Goal: Task Accomplishment & Management: Use online tool/utility

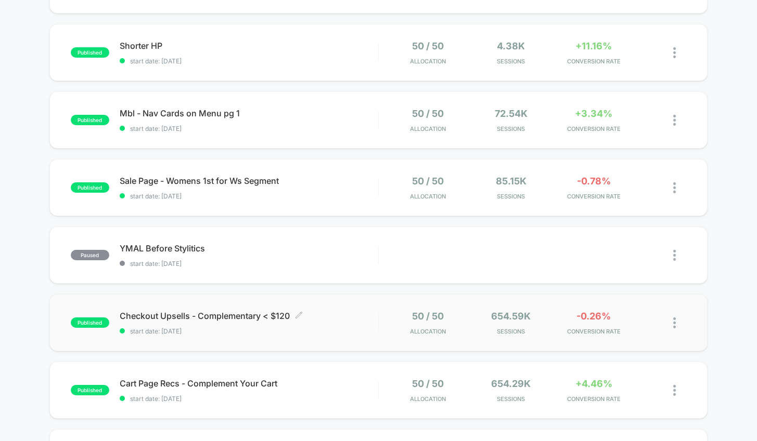
scroll to position [283, 0]
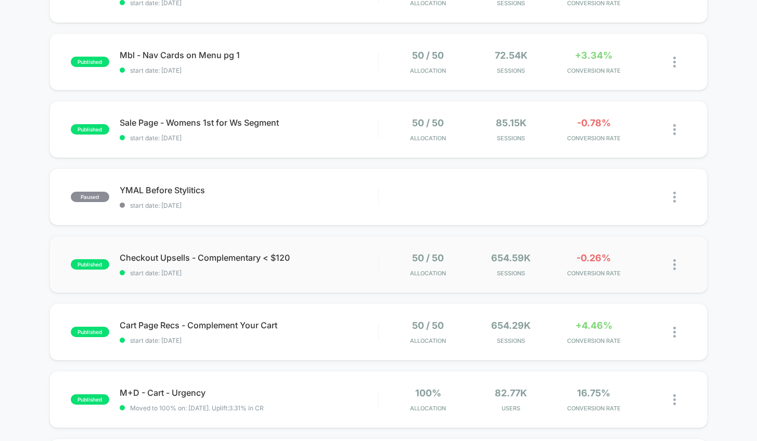
click at [329, 284] on div "published Checkout Upsells - Complementary < $120 start date: [DATE] 50 / 50 Al…" at bounding box center [378, 264] width 658 height 57
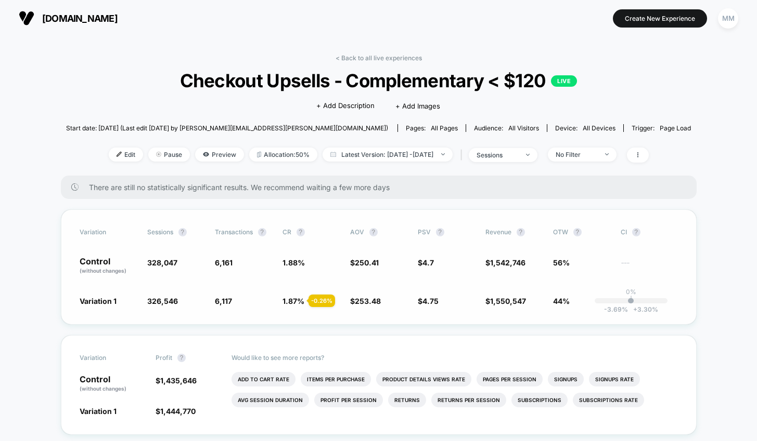
scroll to position [1, 0]
click at [112, 153] on span "Edit" at bounding box center [126, 154] width 34 height 14
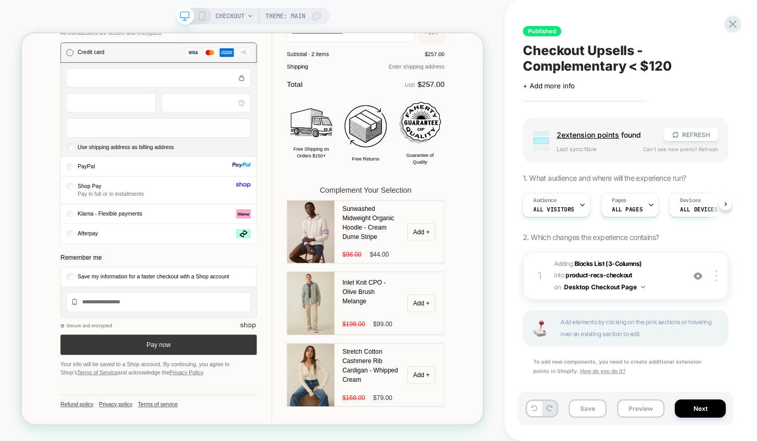
scroll to position [11, 0]
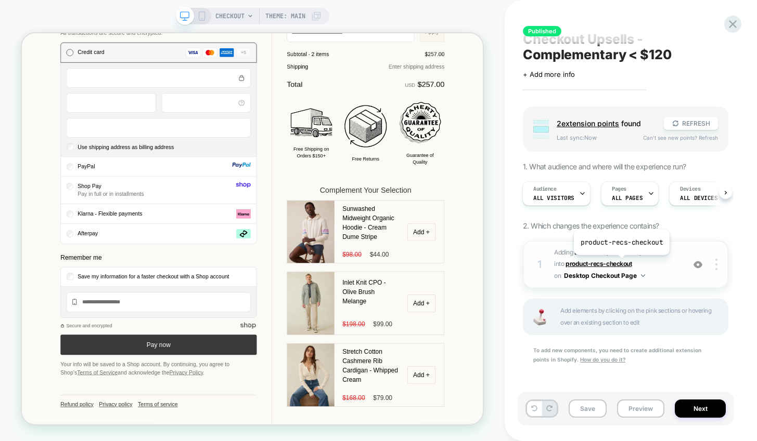
click at [620, 263] on span "product-recs-checkout" at bounding box center [598, 264] width 66 height 8
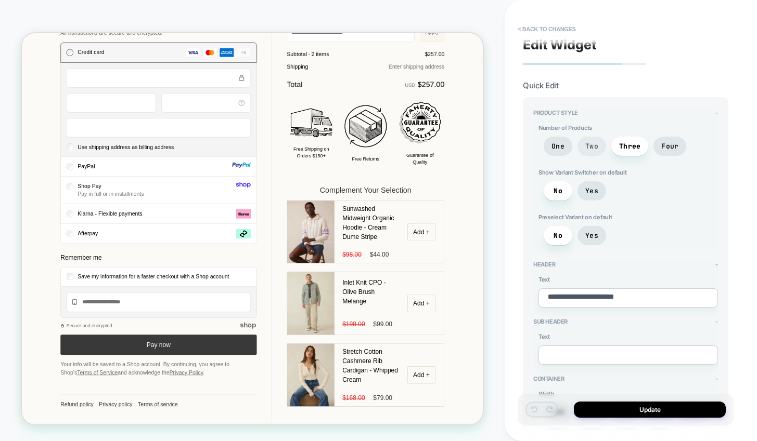
scroll to position [4, 0]
click at [588, 146] on span "Two" at bounding box center [591, 147] width 13 height 9
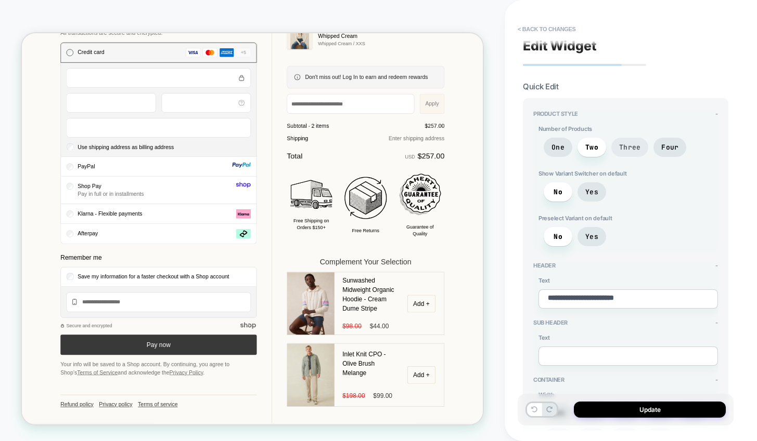
click at [631, 149] on span "Three" at bounding box center [629, 147] width 21 height 9
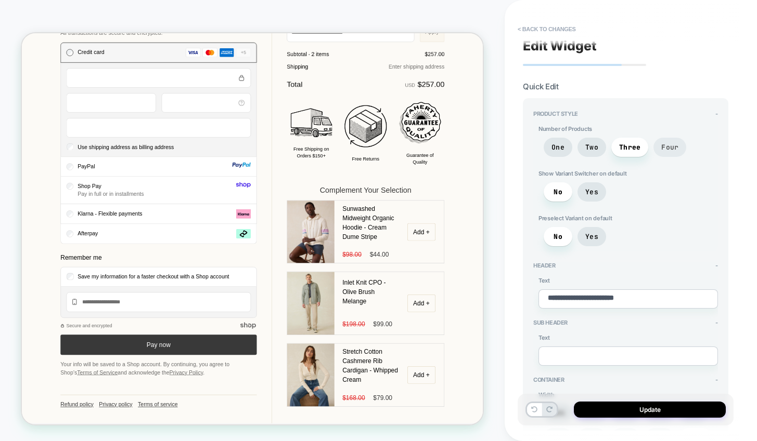
click at [663, 139] on span "Four" at bounding box center [669, 147] width 33 height 19
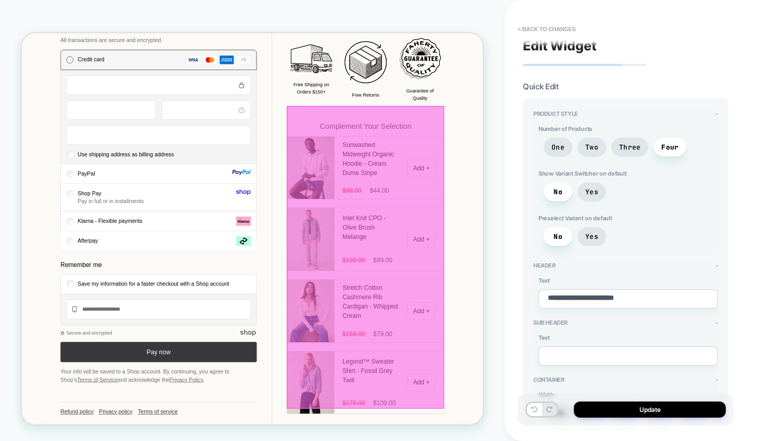
scroll to position [575, 0]
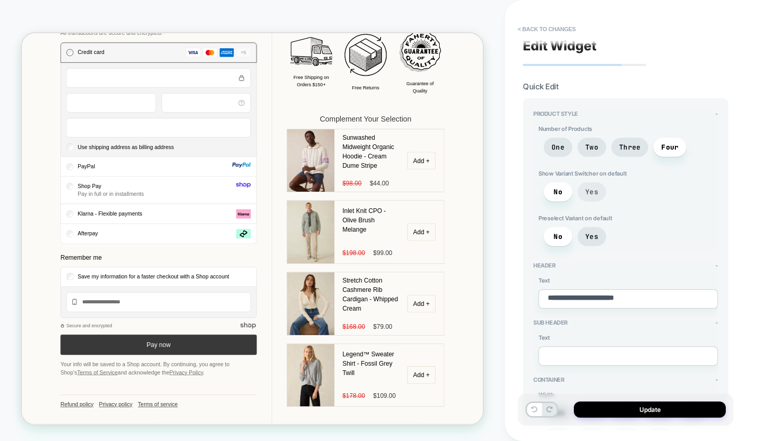
click at [593, 192] on span "Yes" at bounding box center [591, 192] width 13 height 9
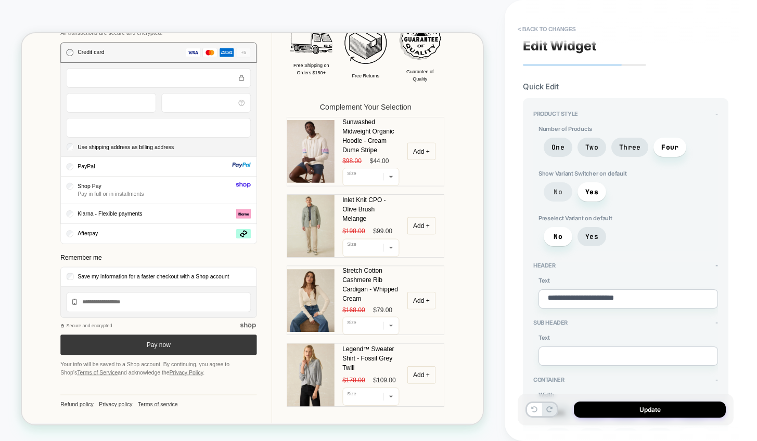
click at [562, 194] on span "No" at bounding box center [557, 191] width 29 height 19
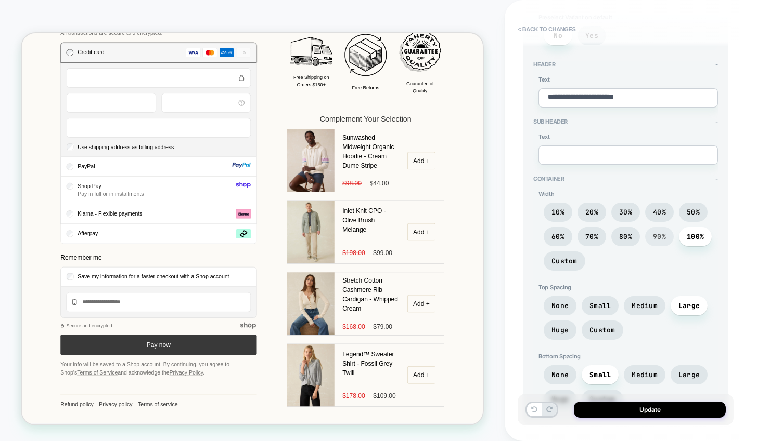
scroll to position [205, 0]
click at [664, 232] on span "90%" at bounding box center [659, 236] width 13 height 9
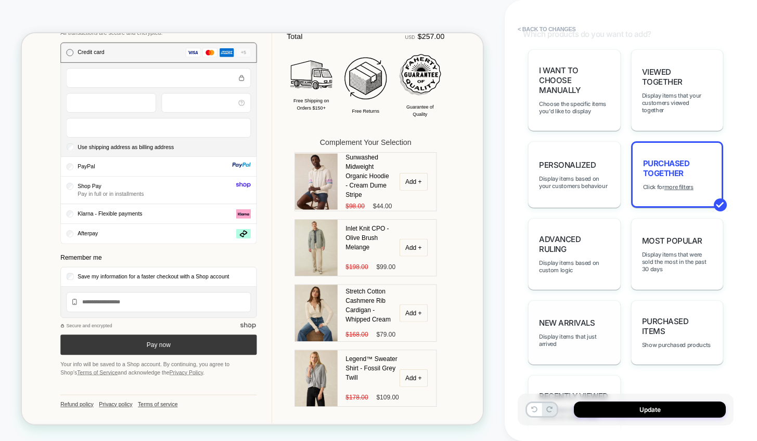
scroll to position [687, 0]
click at [683, 111] on div "Viewed Together Display items that your customers viewed together" at bounding box center [677, 92] width 93 height 82
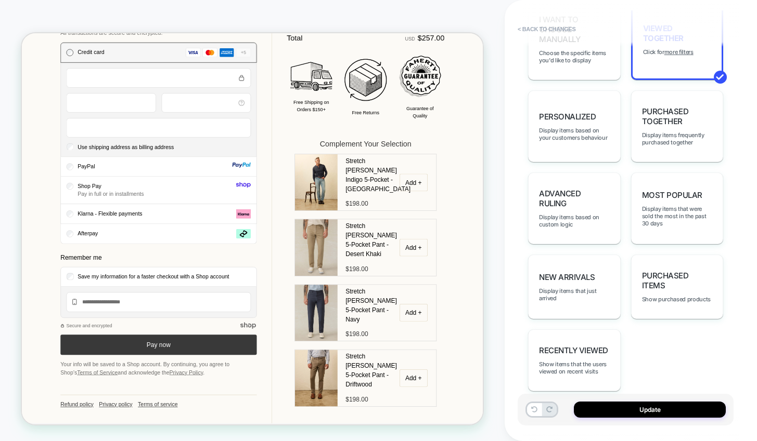
scroll to position [738, 0]
click at [580, 347] on span "Recently Viewed" at bounding box center [573, 352] width 69 height 10
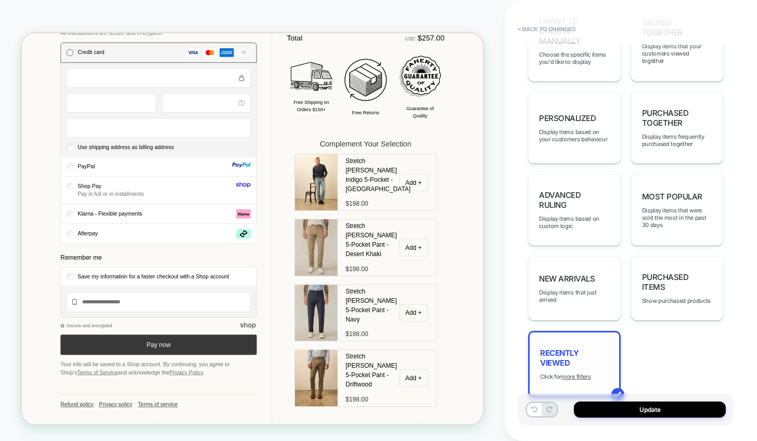
type textarea "*"
click at [587, 373] on u "more filters" at bounding box center [575, 376] width 29 height 7
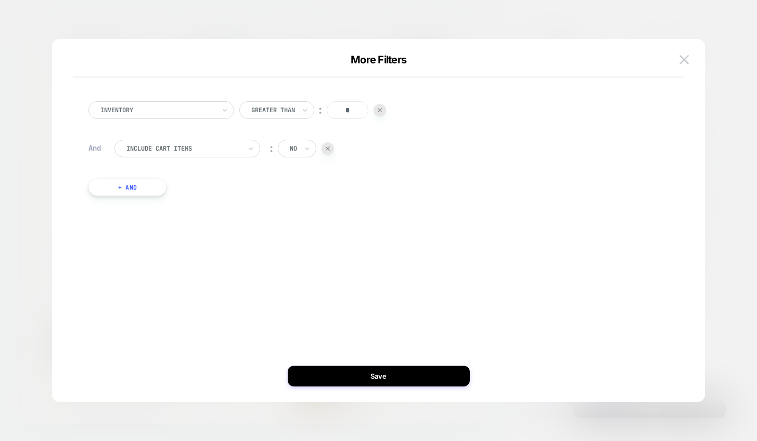
drag, startPoint x: 352, startPoint y: 109, endPoint x: 344, endPoint y: 110, distance: 8.3
click at [344, 110] on input "*" at bounding box center [348, 110] width 42 height 18
type input "**"
click at [293, 150] on input "text" at bounding box center [292, 148] width 4 height 9
click at [153, 191] on button "+ And" at bounding box center [127, 187] width 78 height 18
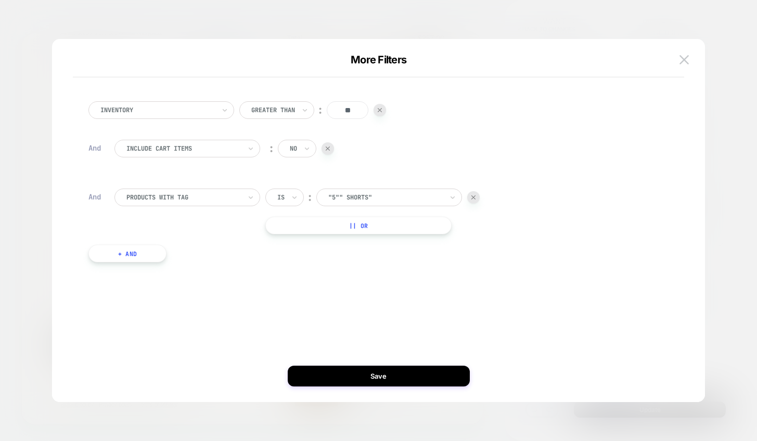
click at [234, 201] on div at bounding box center [183, 197] width 114 height 9
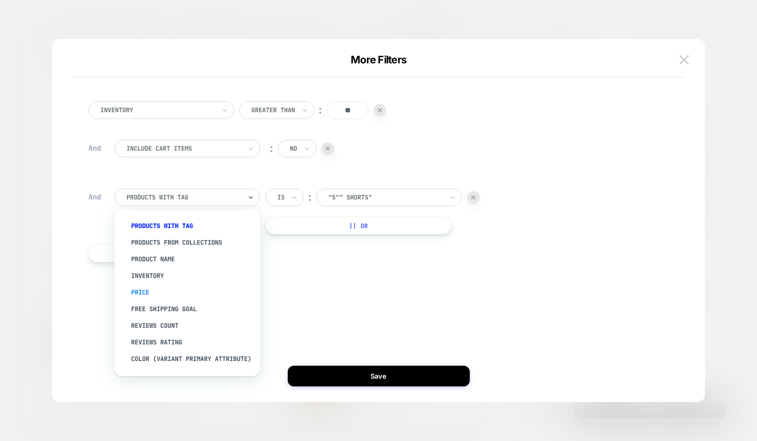
click at [199, 290] on div "Price" at bounding box center [192, 292] width 135 height 17
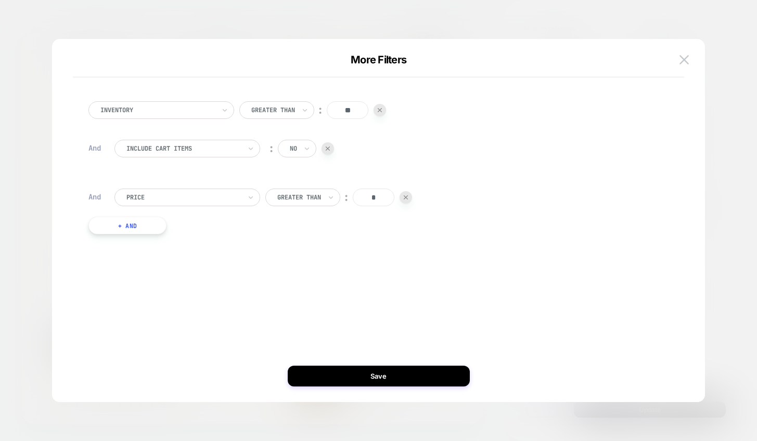
click at [311, 206] on div "Greater Than" at bounding box center [302, 198] width 75 height 18
click at [318, 301] on div "Lower Than" at bounding box center [310, 292] width 68 height 17
click at [371, 201] on input "*" at bounding box center [366, 198] width 42 height 18
click at [364, 198] on input "***" at bounding box center [366, 198] width 42 height 18
click at [362, 198] on input "***" at bounding box center [366, 198] width 42 height 18
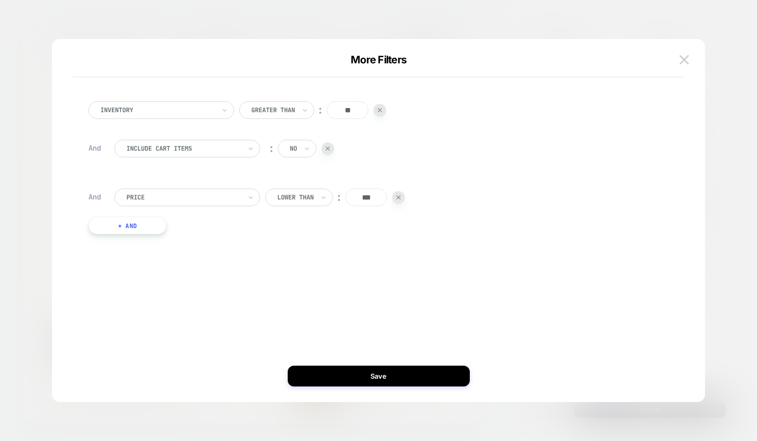
type input "***"
click at [409, 249] on div "Inventory Greater Than ︰ ** And Include Cart Items ︰ no And Price Lower Than ︰ …" at bounding box center [373, 168] width 580 height 164
click at [344, 358] on div "Inventory Greater Than ︰ ** And Include Cart Items ︰ no And Price Lower Than ︰ …" at bounding box center [372, 221] width 621 height 322
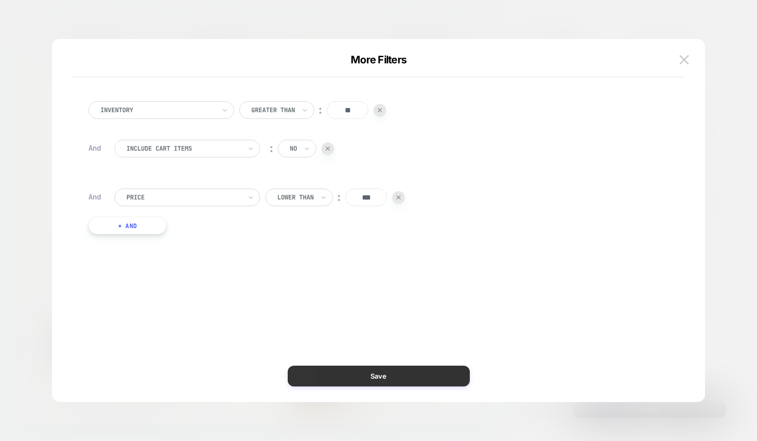
click at [343, 368] on button "Save" at bounding box center [379, 376] width 182 height 21
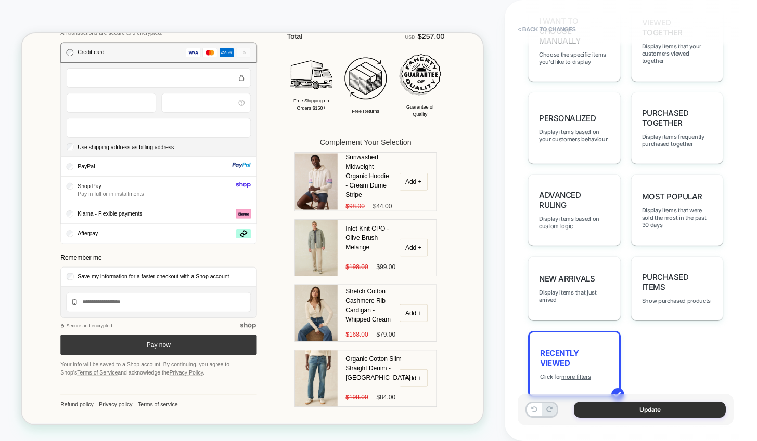
click at [657, 412] on button "Update" at bounding box center [649, 410] width 152 height 16
type textarea "*"
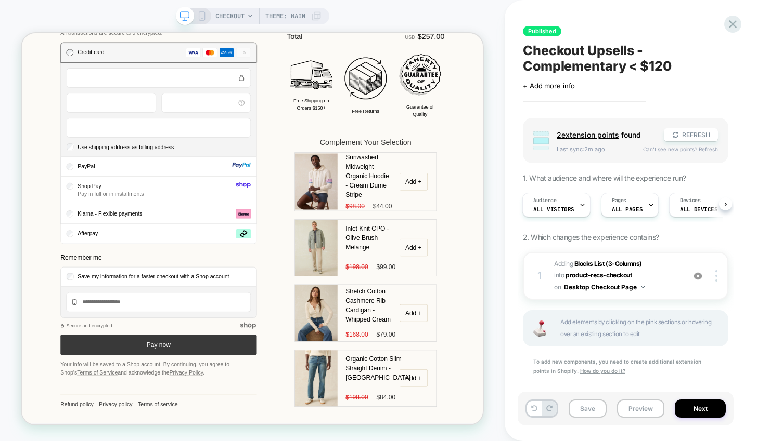
scroll to position [11, 0]
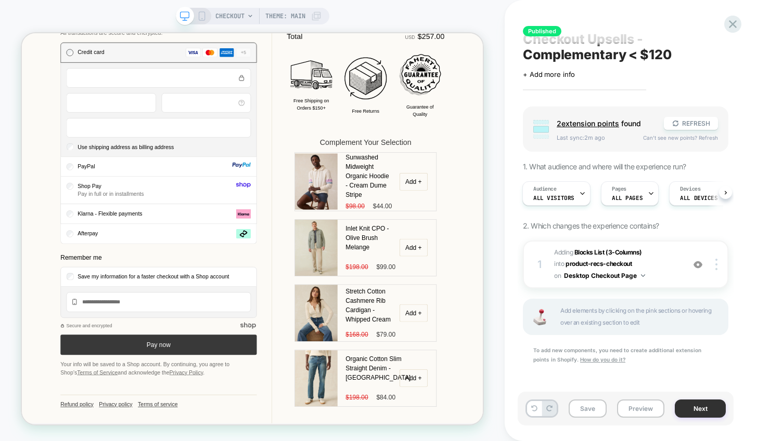
click at [691, 416] on button "Next" at bounding box center [699, 409] width 51 height 18
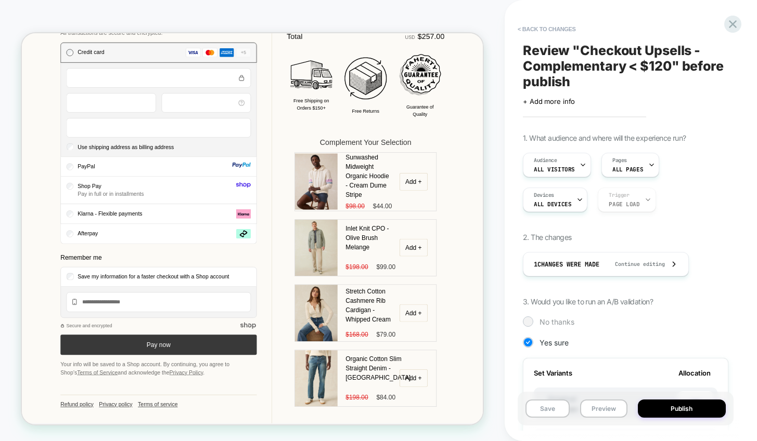
scroll to position [329, 0]
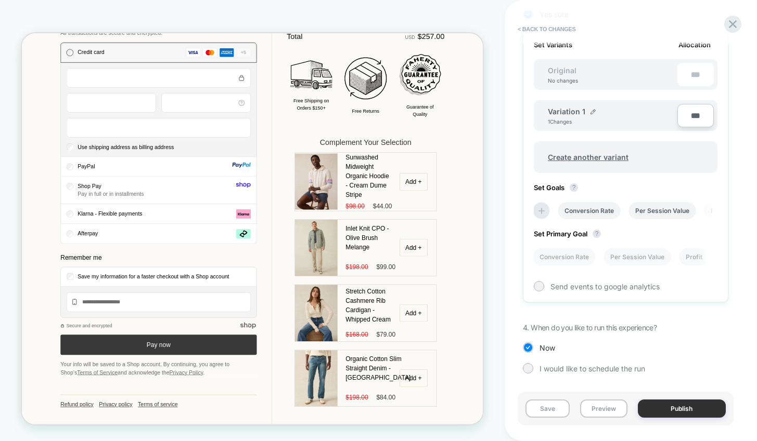
click at [665, 410] on button "Publish" at bounding box center [681, 409] width 88 height 18
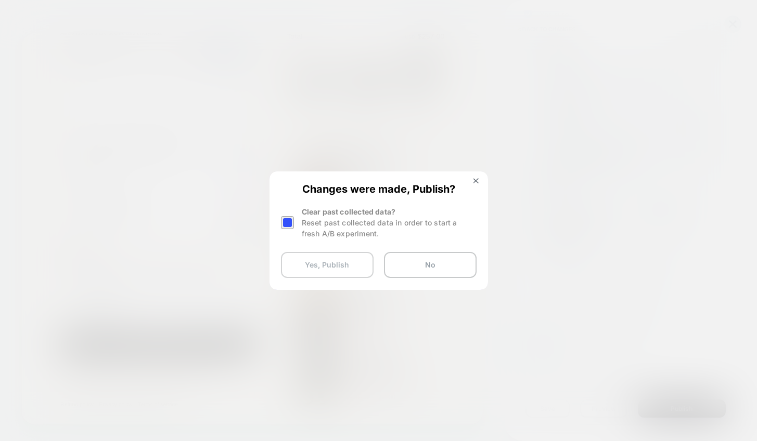
click at [324, 271] on button "Yes, Publish" at bounding box center [327, 265] width 93 height 26
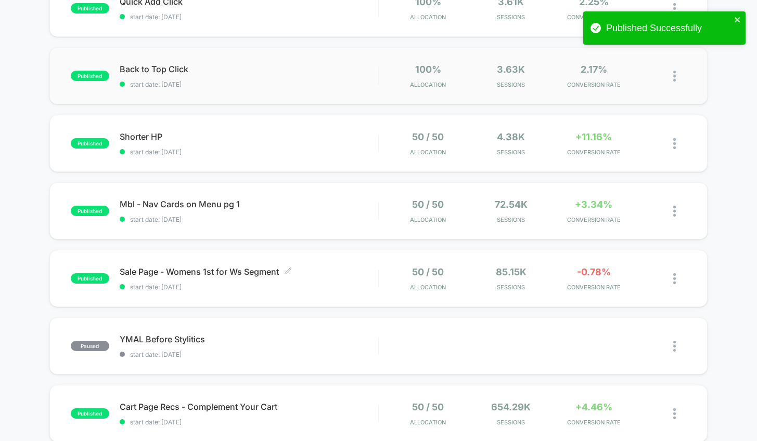
scroll to position [255, 0]
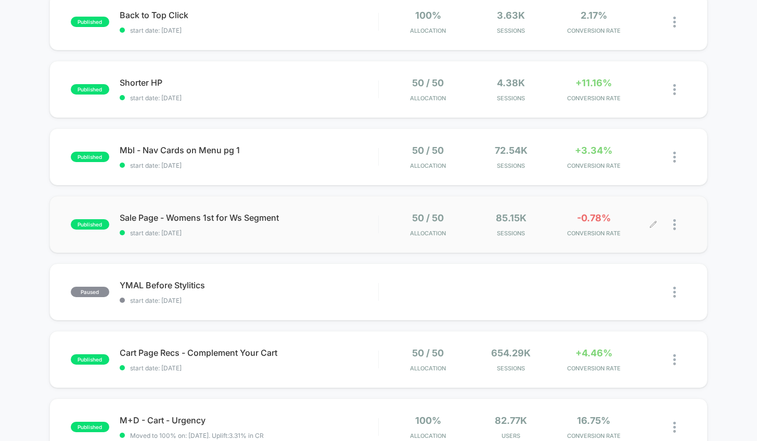
click at [677, 223] on div at bounding box center [679, 225] width 13 height 24
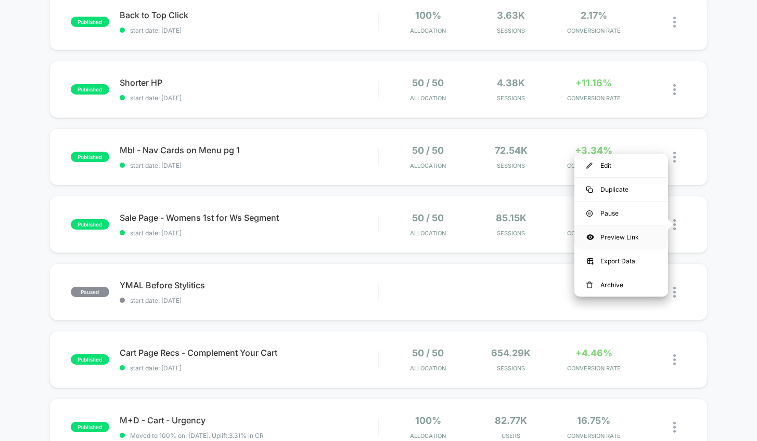
click at [638, 229] on div "Preview Link" at bounding box center [621, 237] width 94 height 23
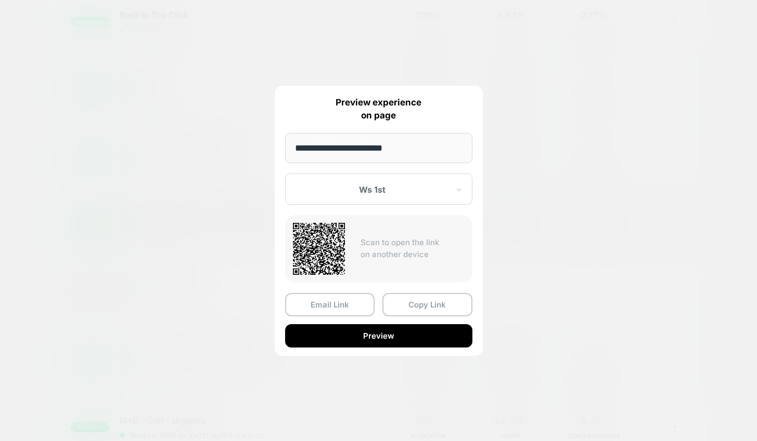
click at [393, 347] on div "**********" at bounding box center [379, 221] width 208 height 270
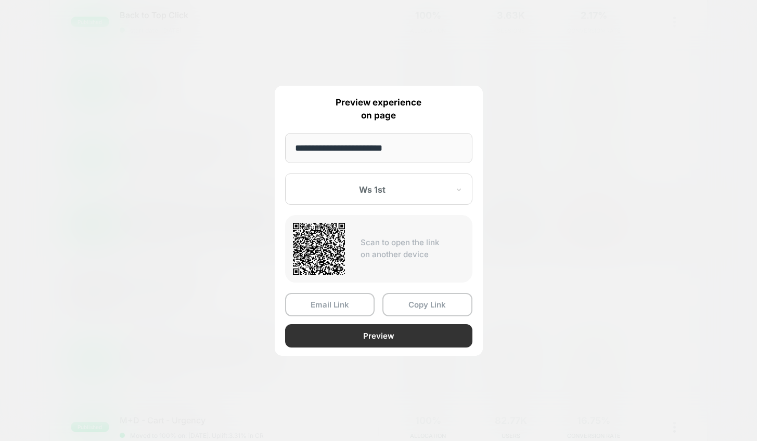
click at [394, 344] on button "Preview" at bounding box center [378, 335] width 187 height 23
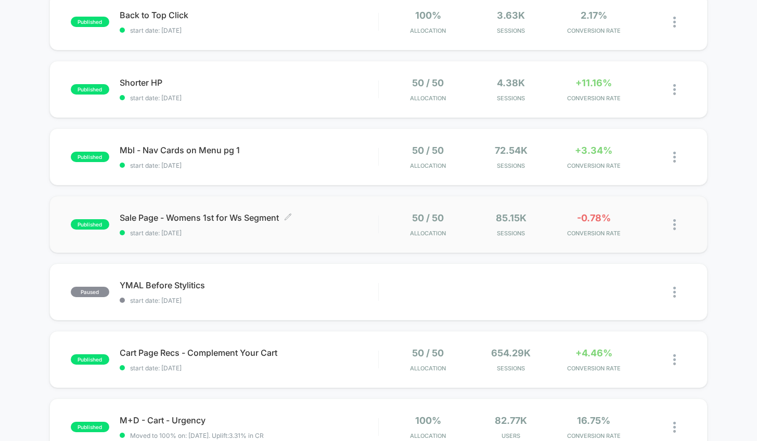
click at [337, 223] on span "Sale Page - Womens 1st for Ws Segment Click to edit experience details" at bounding box center [249, 218] width 258 height 10
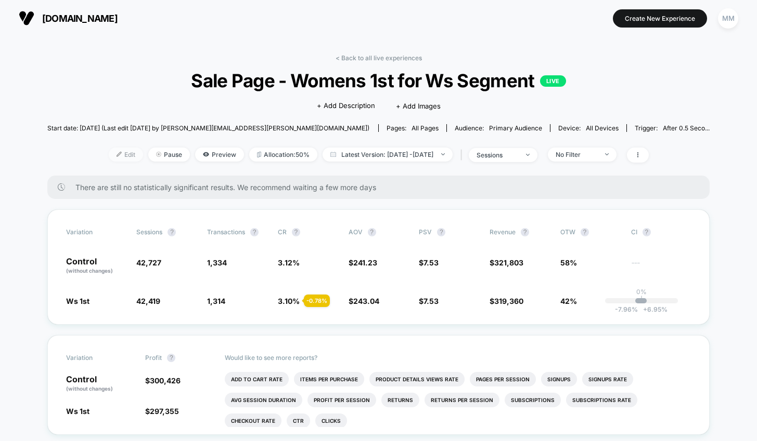
click at [116, 154] on img at bounding box center [118, 154] width 5 height 5
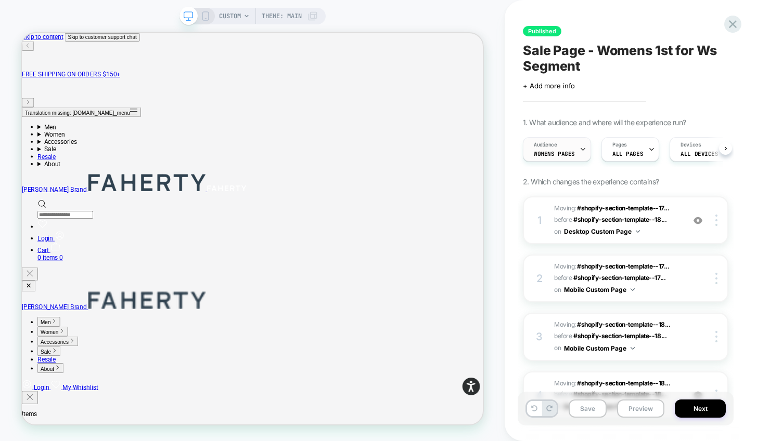
click at [575, 150] on div "Audience Womens pages" at bounding box center [554, 149] width 62 height 23
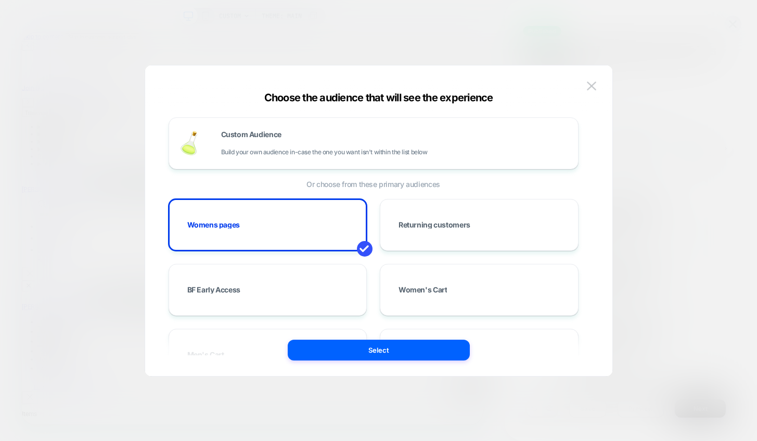
scroll to position [30, 0]
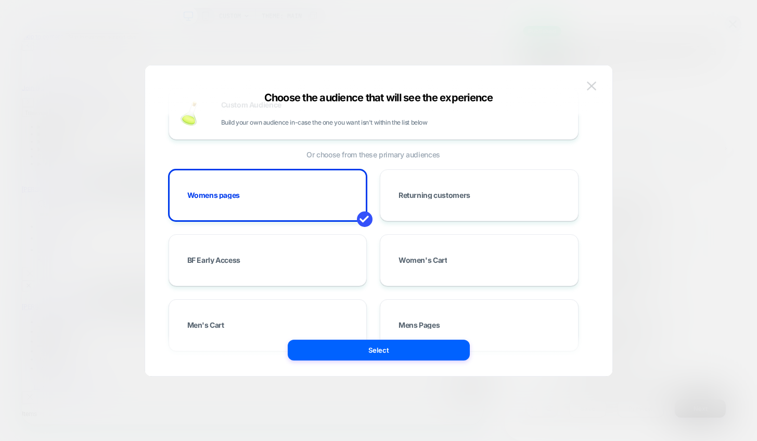
click at [595, 88] on img at bounding box center [590, 86] width 9 height 9
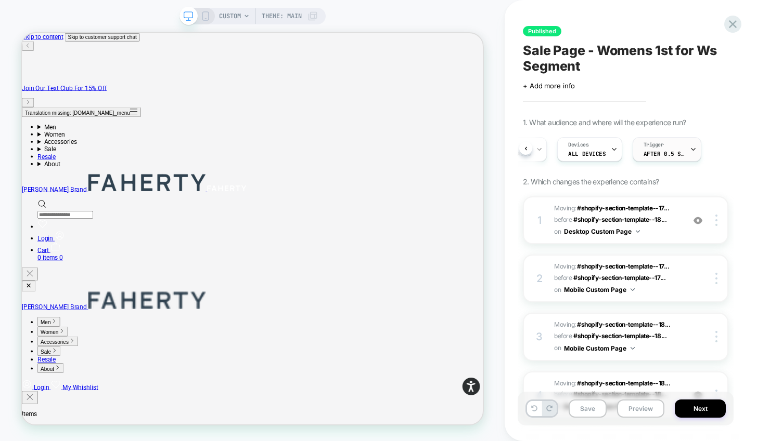
scroll to position [0, 113]
click at [649, 155] on span "After 0.5 Seconds" at bounding box center [663, 153] width 42 height 7
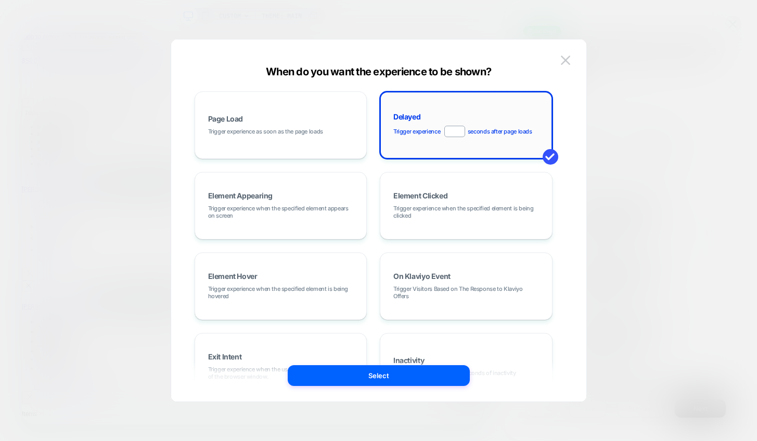
scroll to position [1, 0]
click at [459, 132] on input "***" at bounding box center [454, 130] width 21 height 11
click at [454, 133] on input "***" at bounding box center [454, 131] width 21 height 11
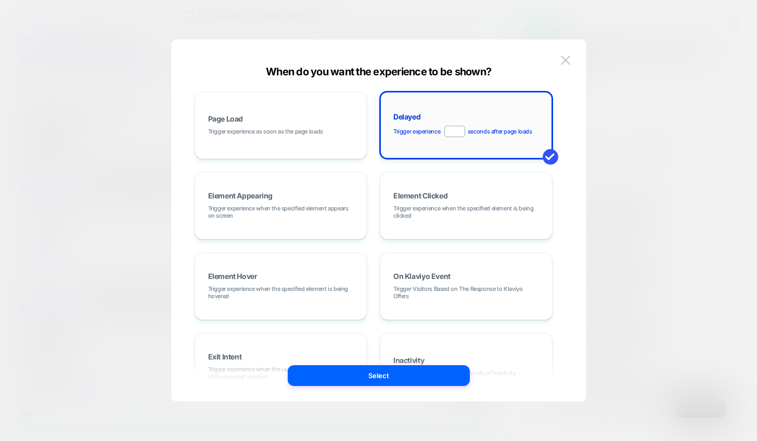
click at [454, 133] on input "***" at bounding box center [454, 131] width 21 height 11
type input "***"
click at [255, 129] on span "Trigger experience as soon as the page loads" at bounding box center [265, 131] width 115 height 7
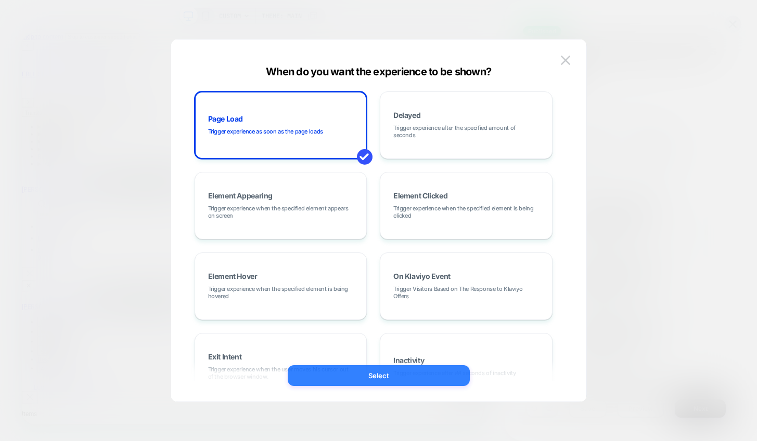
click at [445, 383] on button "Select" at bounding box center [379, 376] width 182 height 21
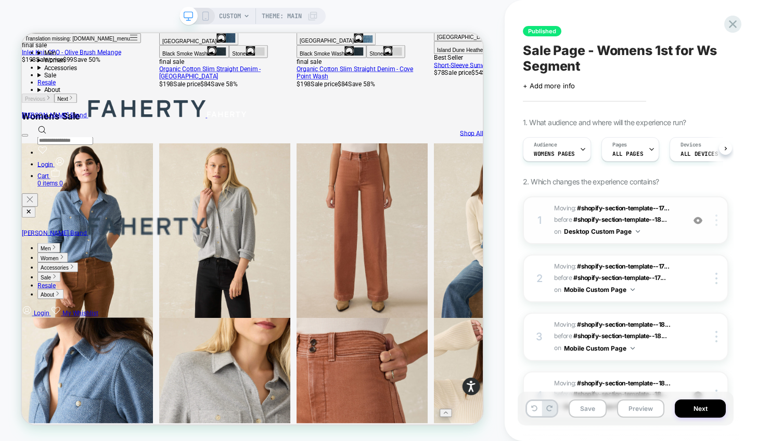
click at [719, 220] on div at bounding box center [718, 220] width 20 height 11
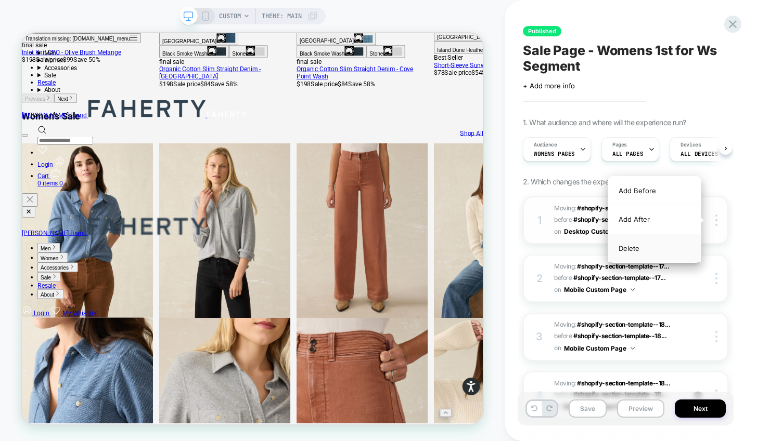
click at [668, 253] on div "Delete" at bounding box center [654, 248] width 93 height 28
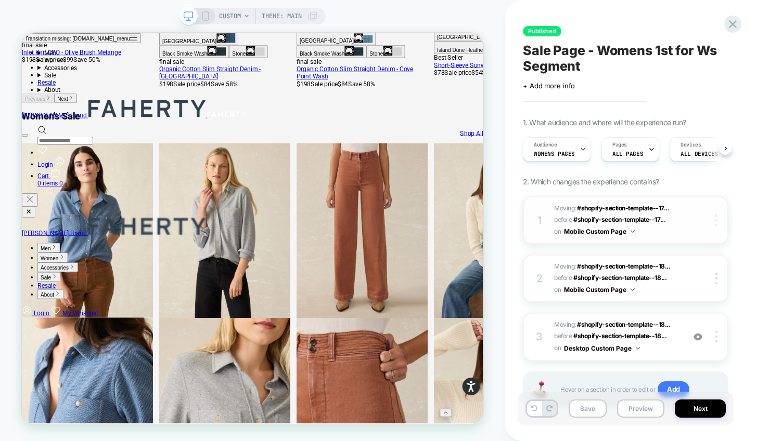
drag, startPoint x: 724, startPoint y: 220, endPoint x: 718, endPoint y: 224, distance: 7.2
click at [724, 220] on div at bounding box center [718, 220] width 20 height 11
click at [681, 221] on div "Delete" at bounding box center [654, 220] width 93 height 28
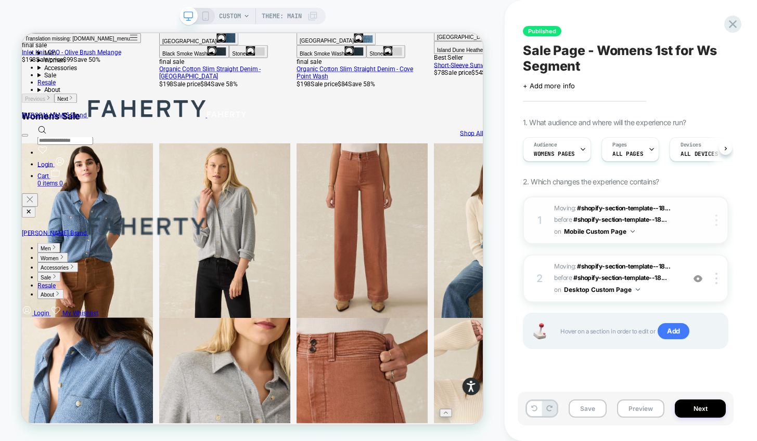
click at [716, 225] on img at bounding box center [716, 220] width 2 height 11
click at [673, 225] on span "Moving: #shopify-section-template--18... #shopify-section-template--18167028252…" at bounding box center [616, 220] width 125 height 35
click at [714, 218] on div at bounding box center [718, 220] width 20 height 11
click at [665, 224] on div "Delete" at bounding box center [654, 220] width 93 height 28
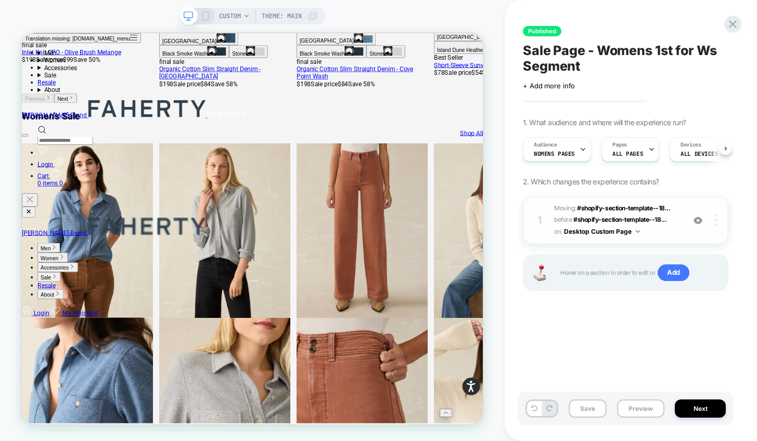
click at [712, 216] on div at bounding box center [718, 220] width 20 height 11
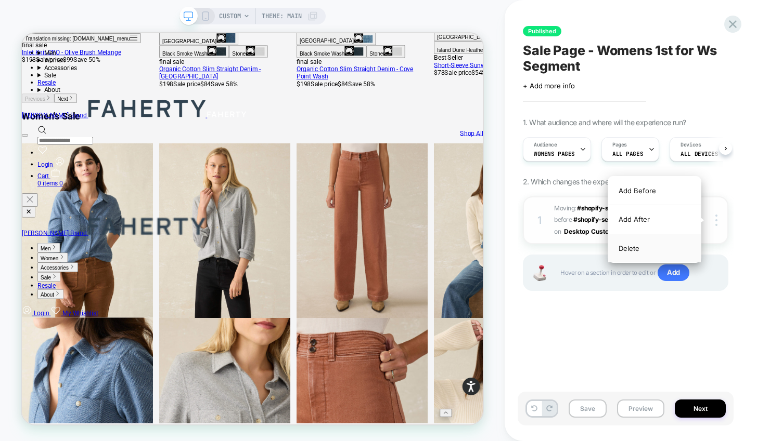
click at [638, 249] on div "Delete" at bounding box center [654, 248] width 93 height 28
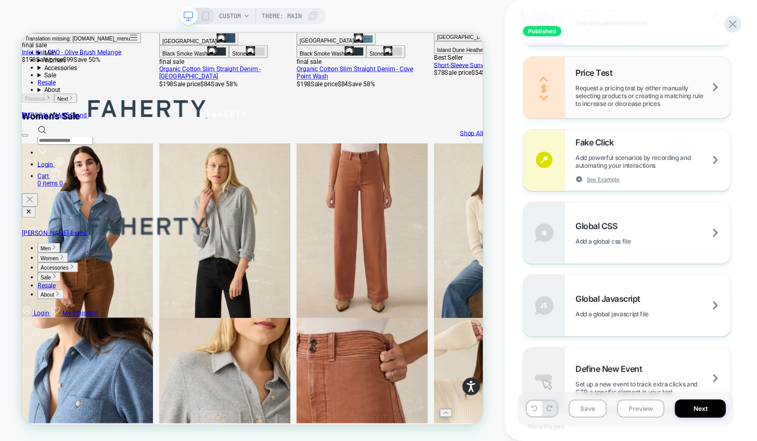
scroll to position [645, 0]
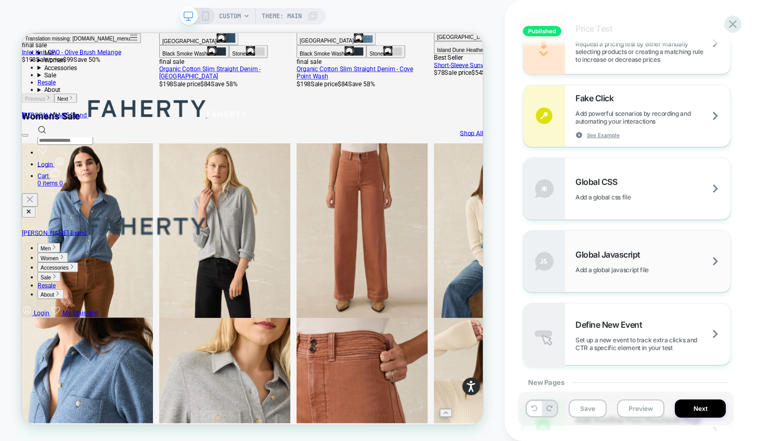
click at [654, 271] on span "Add a global javascript file" at bounding box center [624, 270] width 99 height 8
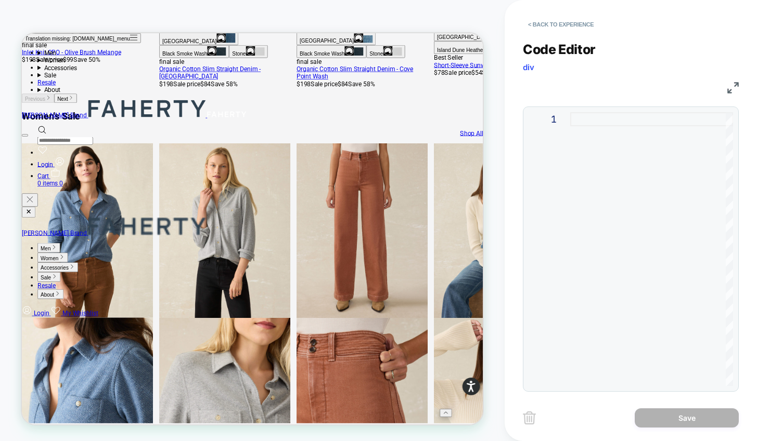
drag, startPoint x: 635, startPoint y: 154, endPoint x: 628, endPoint y: 122, distance: 33.7
click at [628, 122] on div at bounding box center [651, 119] width 163 height 14
